Goal: Use online tool/utility: Utilize a website feature to perform a specific function

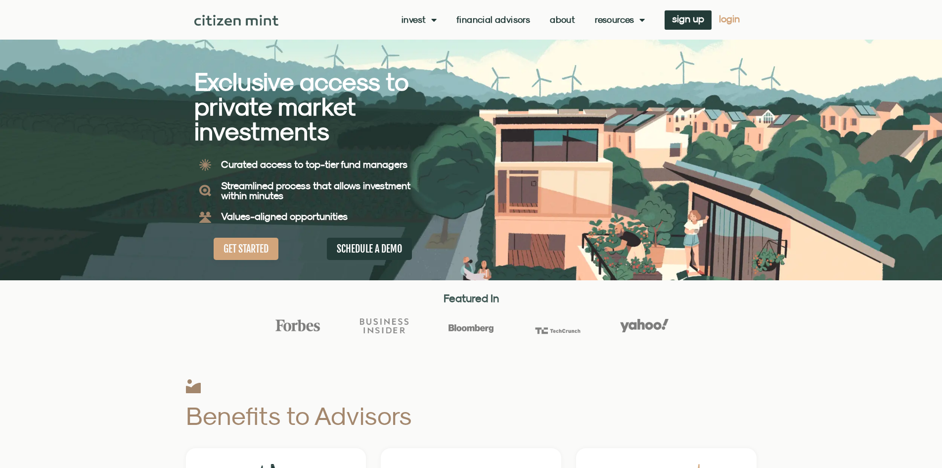
click at [733, 18] on span "login" at bounding box center [729, 18] width 21 height 7
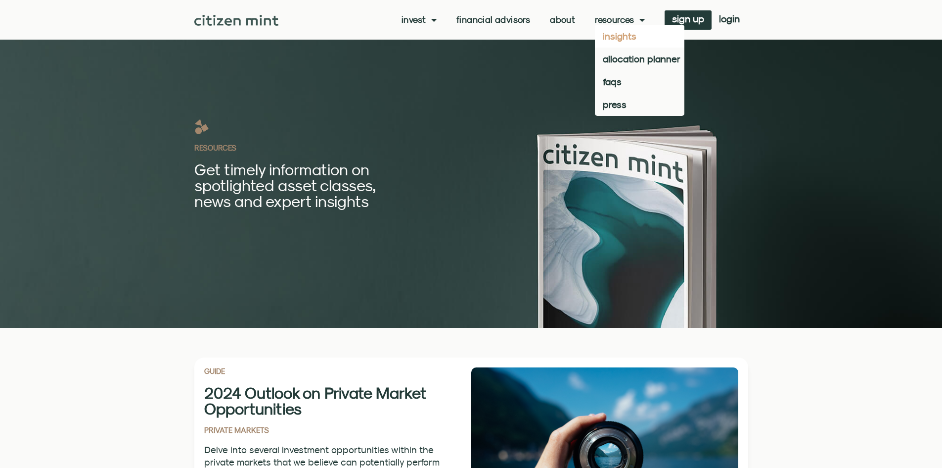
click at [606, 22] on link "Resources" at bounding box center [620, 20] width 50 height 10
click at [630, 61] on link "allocation planner" at bounding box center [640, 58] width 90 height 23
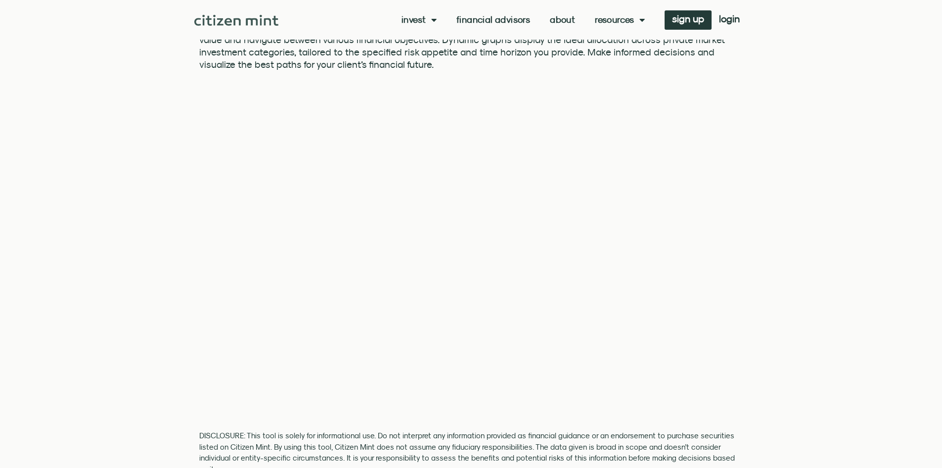
scroll to position [99, 0]
click at [98, 276] on section "Asset Allocation Planner Asset Allocation Planner is an intuitive web tool desi…" at bounding box center [471, 412] width 942 height 1023
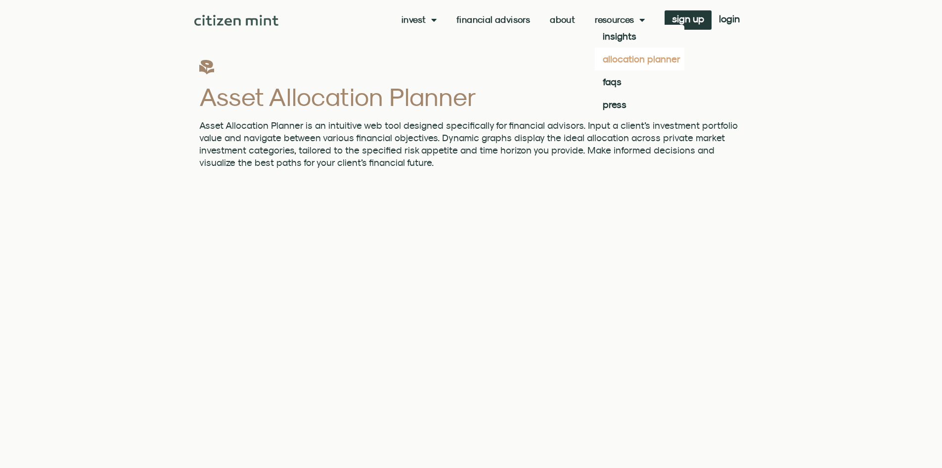
click at [621, 61] on link "allocation planner" at bounding box center [640, 58] width 90 height 23
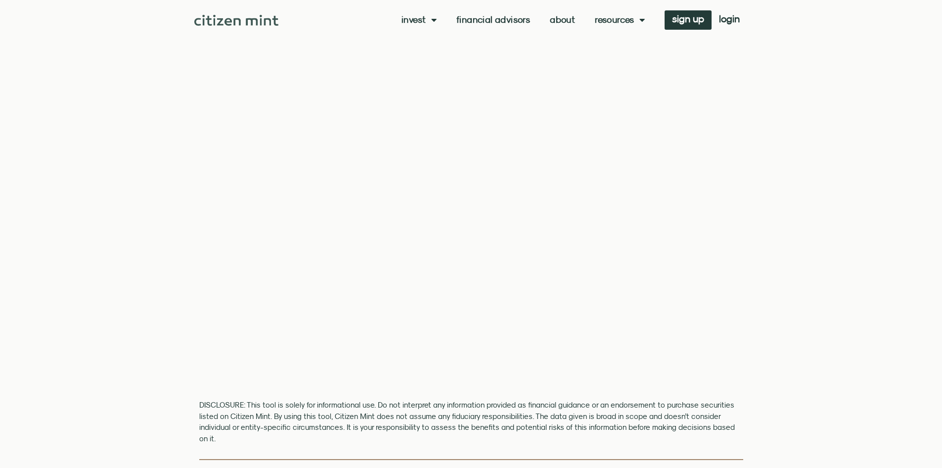
scroll to position [148, 0]
